Goal: Task Accomplishment & Management: Manage account settings

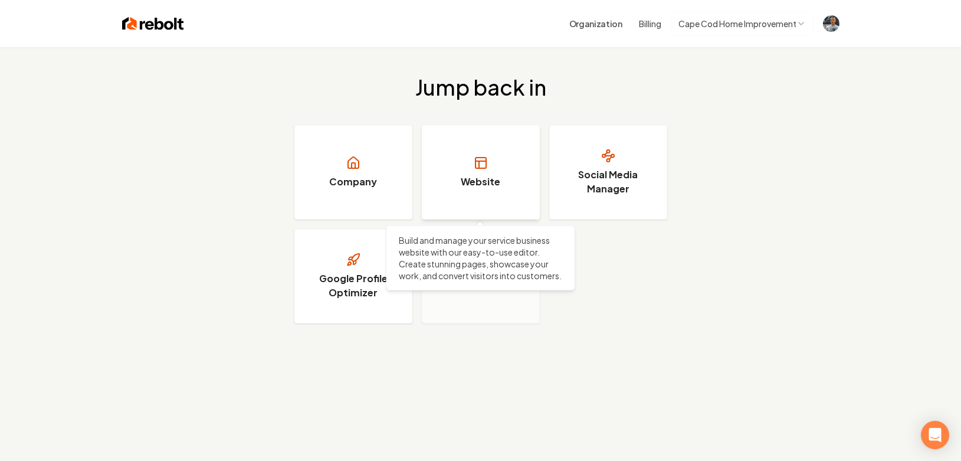
drag, startPoint x: 475, startPoint y: 178, endPoint x: 481, endPoint y: 181, distance: 7.4
click at [476, 178] on h3 "Website" at bounding box center [481, 182] width 40 height 14
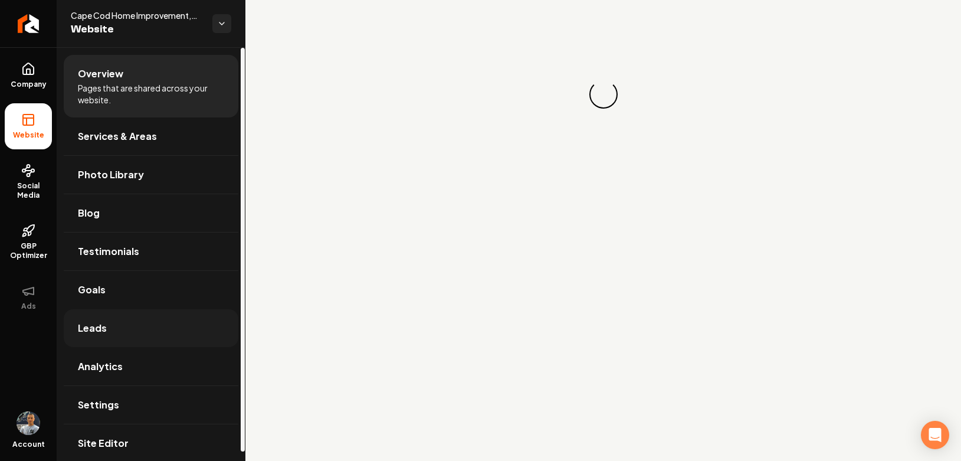
click at [100, 328] on span "Leads" at bounding box center [92, 328] width 29 height 14
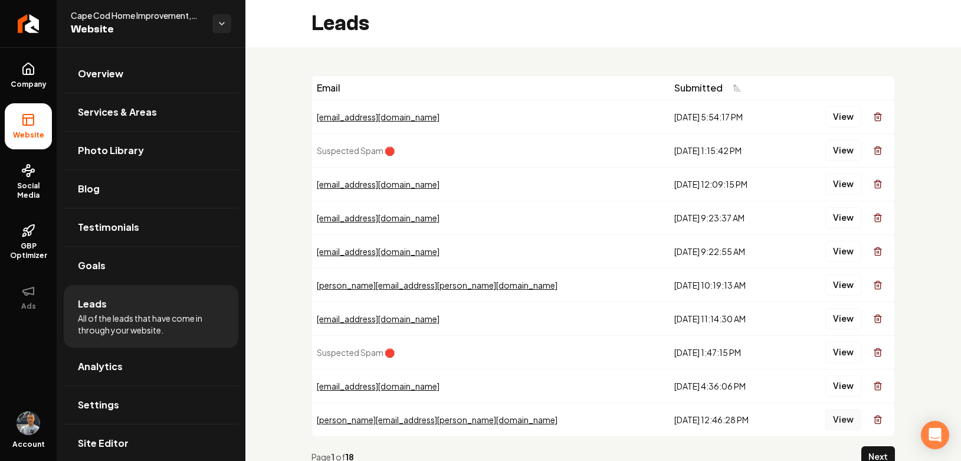
click at [844, 420] on button "View" at bounding box center [844, 419] width 36 height 21
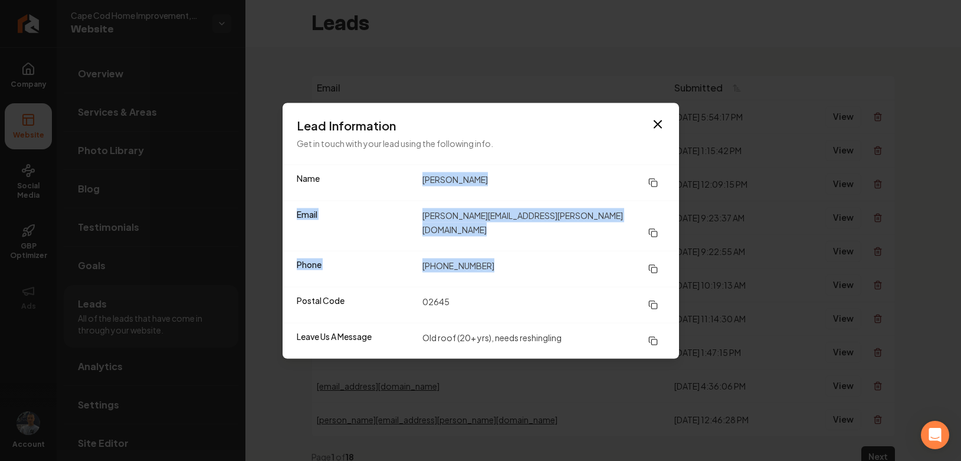
drag, startPoint x: 479, startPoint y: 257, endPoint x: 424, endPoint y: 189, distance: 87.3
click at [424, 189] on dl "Name [PERSON_NAME] Email [PERSON_NAME][EMAIL_ADDRESS][PERSON_NAME][DOMAIN_NAME]…" at bounding box center [481, 262] width 397 height 194
copy dl "[PERSON_NAME] Email [PERSON_NAME][EMAIL_ADDRESS][PERSON_NAME][DOMAIN_NAME] Phon…"
click at [653, 228] on icon at bounding box center [653, 232] width 9 height 9
drag, startPoint x: 657, startPoint y: 129, endPoint x: 673, endPoint y: 138, distance: 17.4
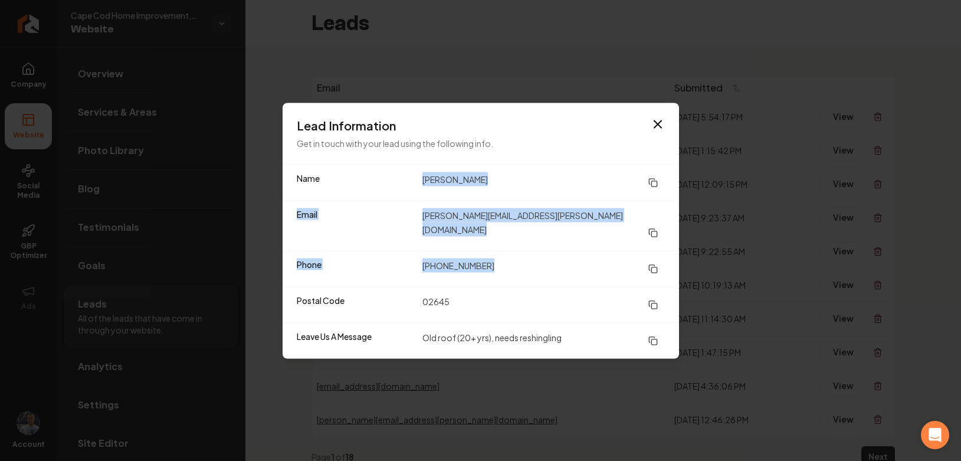
click at [657, 129] on icon "button" at bounding box center [658, 124] width 14 height 14
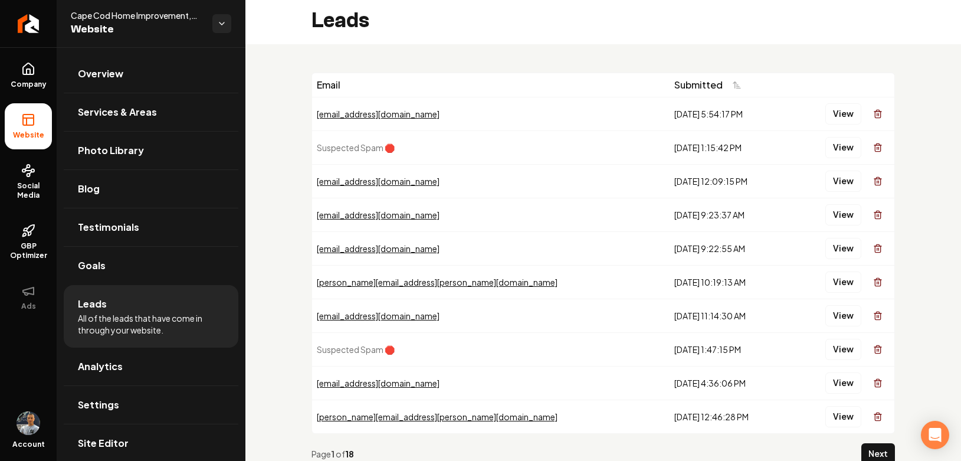
scroll to position [4, 0]
